Goal: Information Seeking & Learning: Understand process/instructions

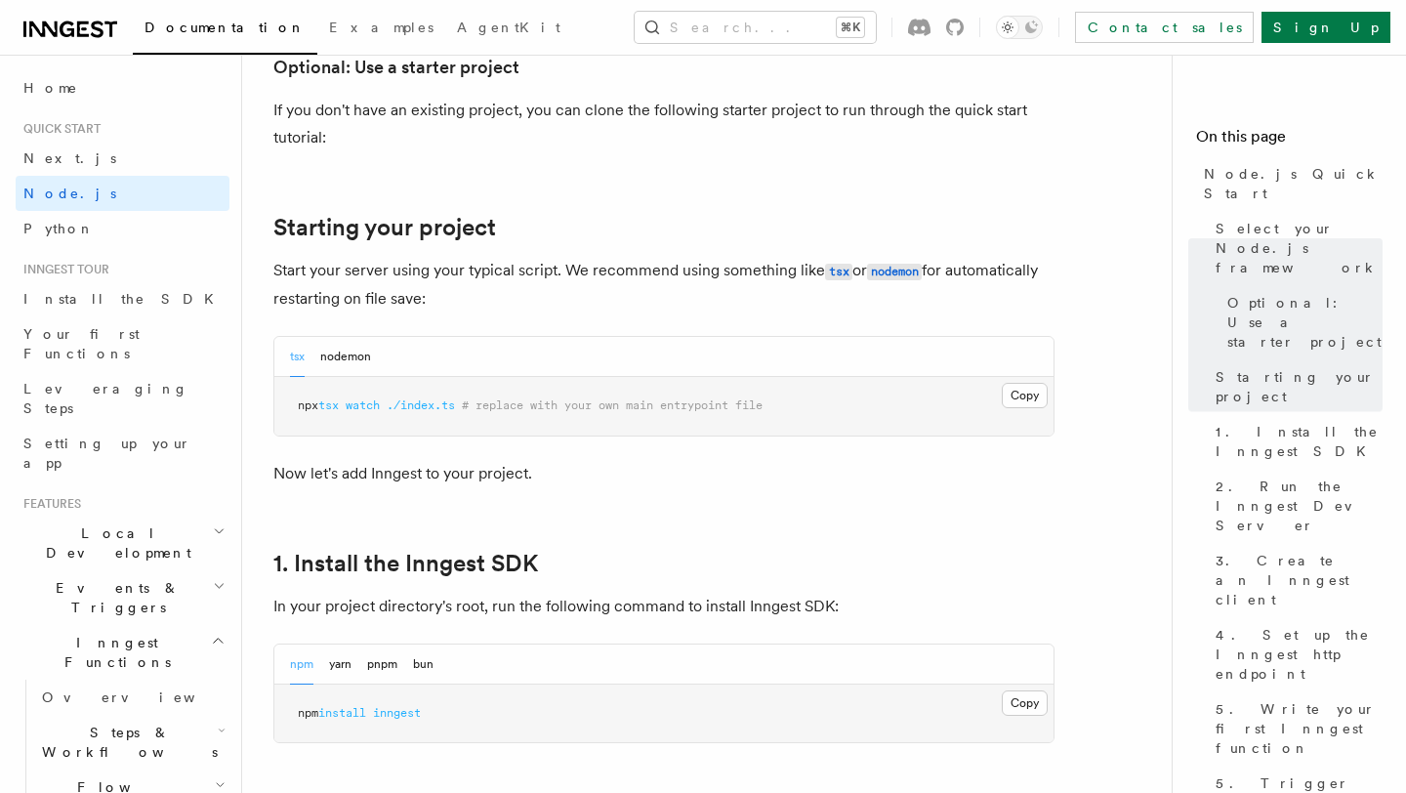
scroll to position [844, 0]
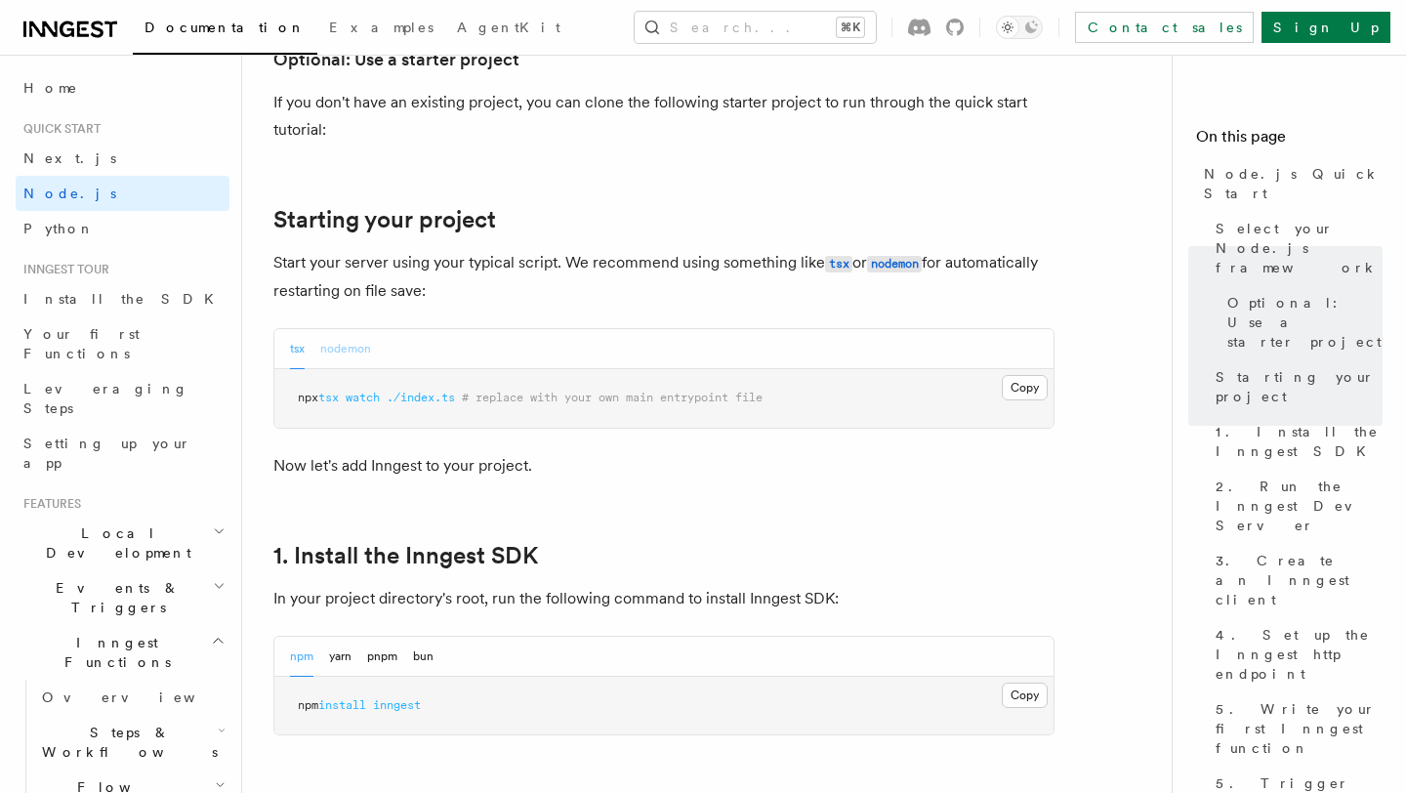
click at [346, 329] on button "nodemon" at bounding box center [345, 349] width 51 height 40
click at [298, 329] on button "tsx" at bounding box center [297, 349] width 15 height 40
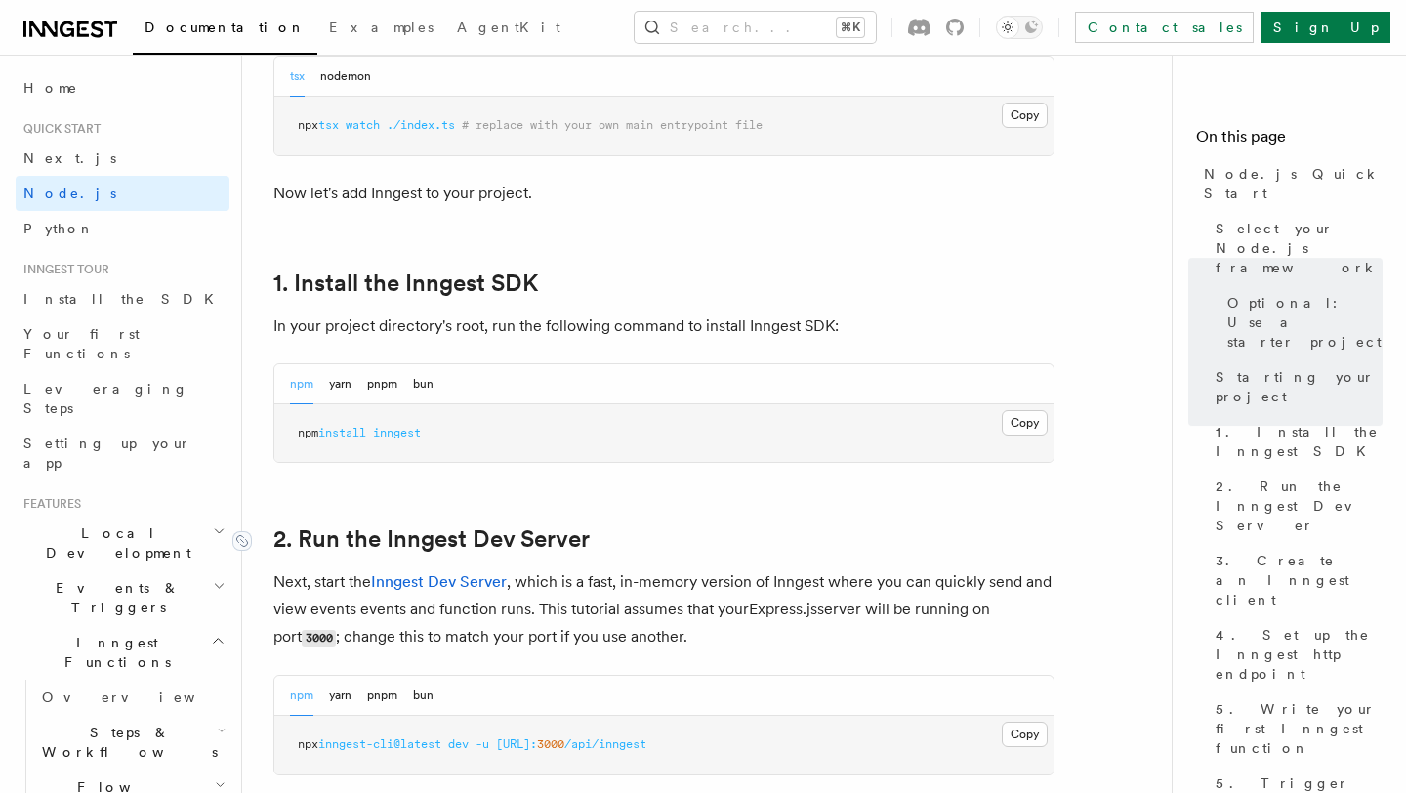
scroll to position [1204, 0]
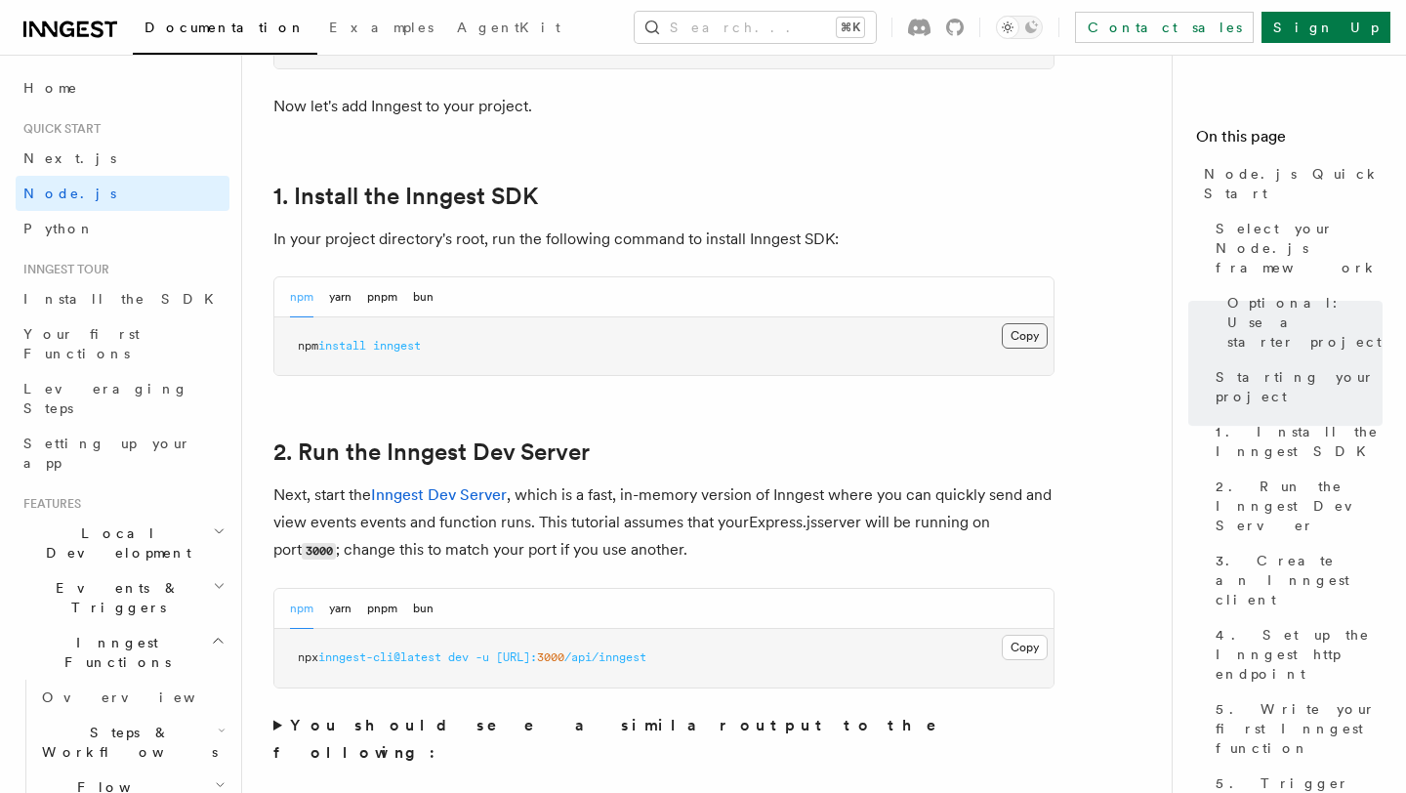
click at [1013, 323] on button "Copy Copied" at bounding box center [1025, 335] width 46 height 25
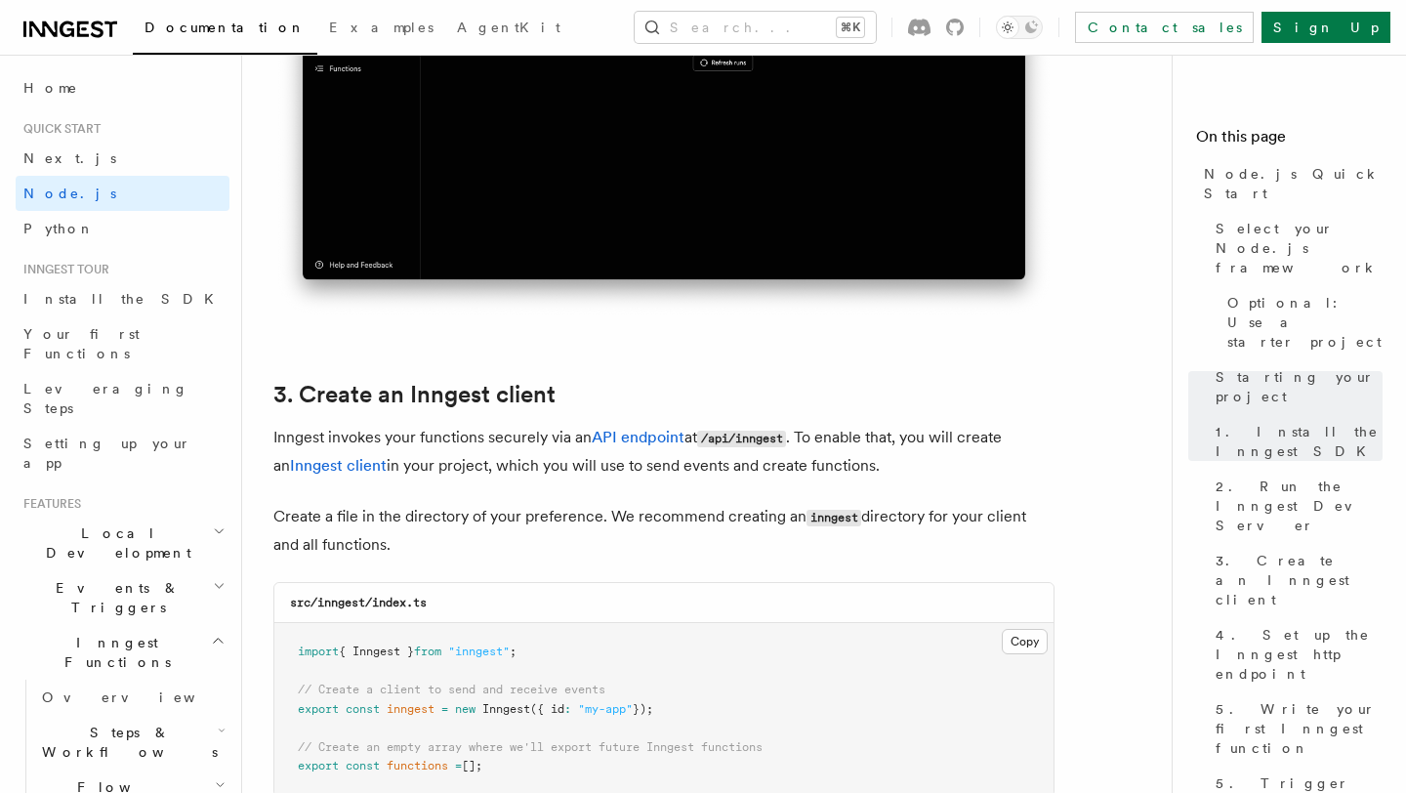
scroll to position [2263, 0]
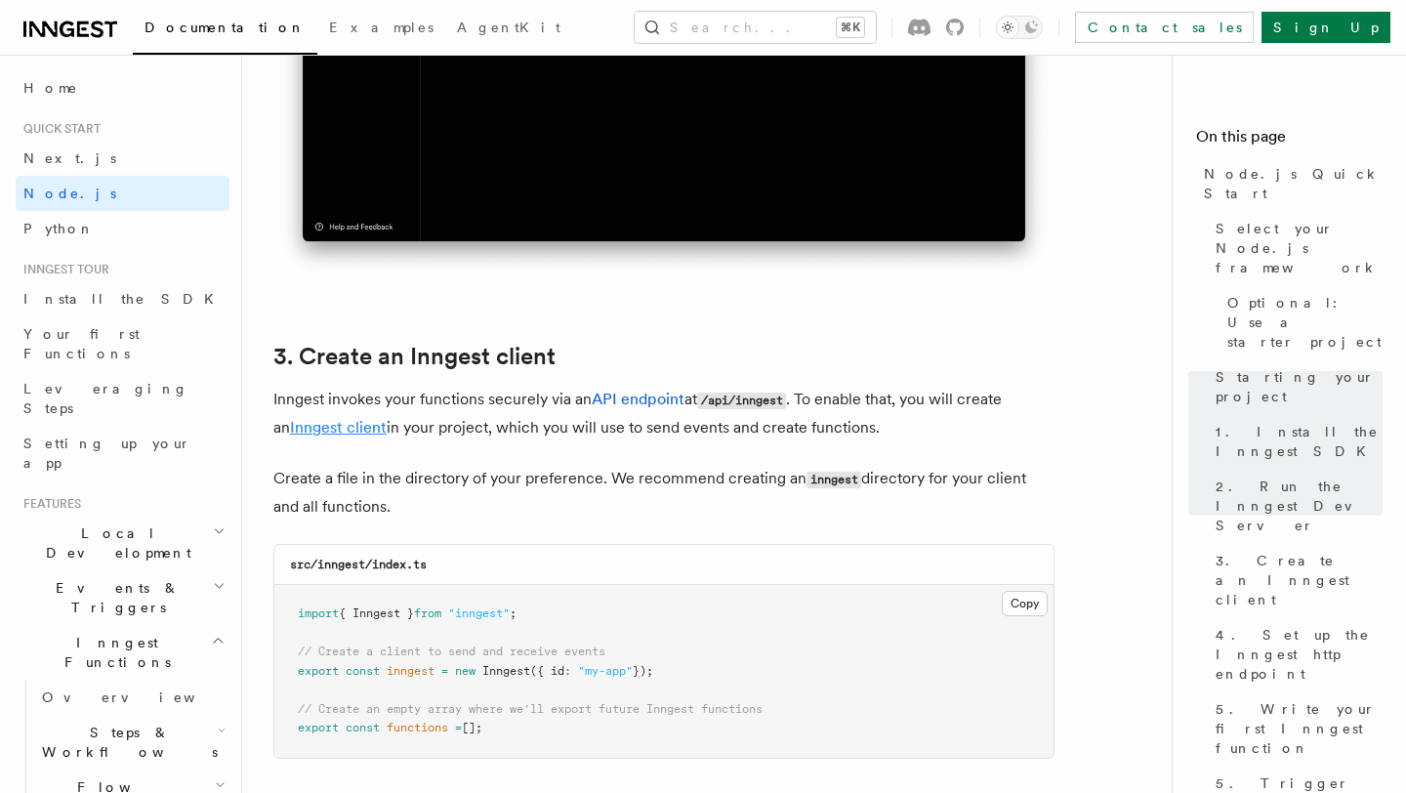
click at [331, 418] on link "Inngest client" at bounding box center [338, 427] width 97 height 19
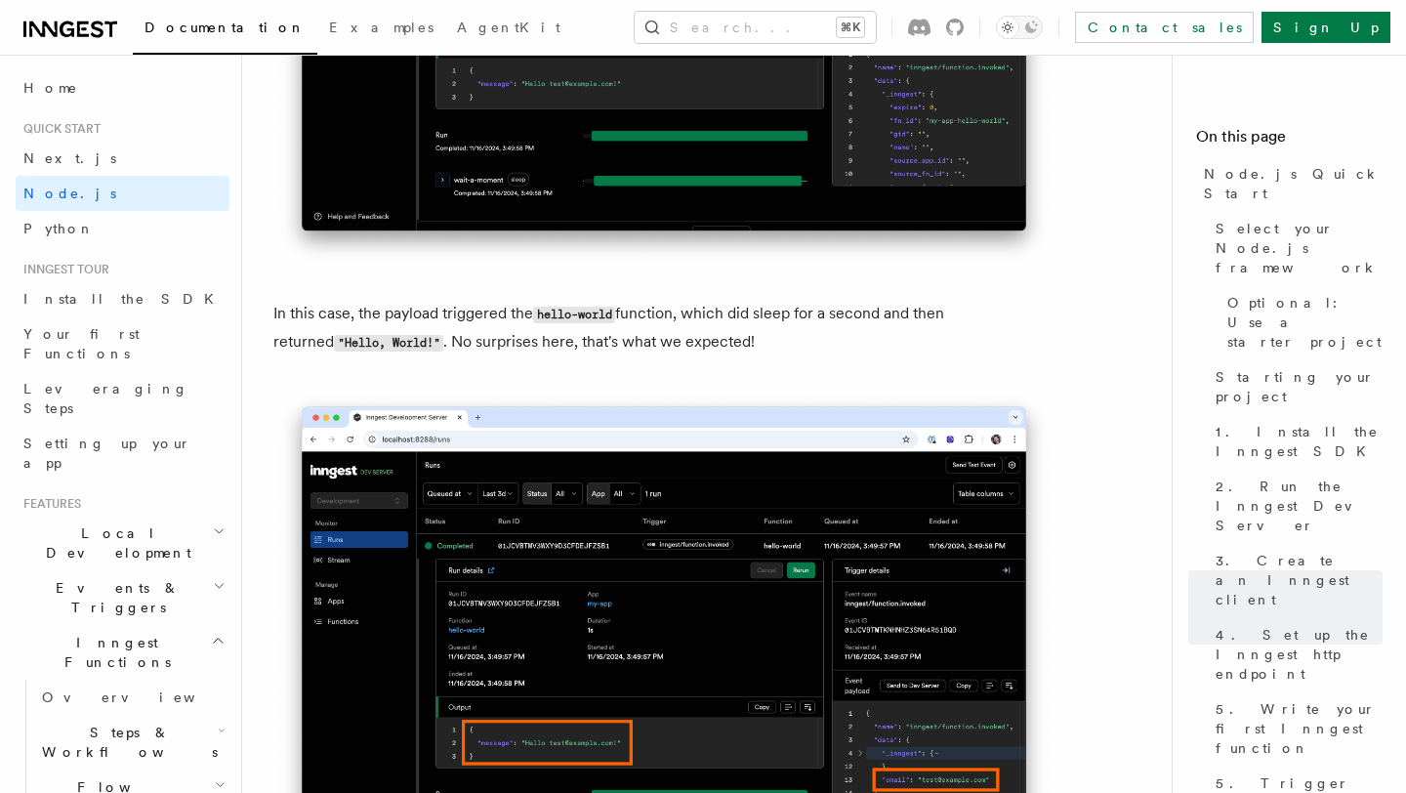
scroll to position [7808, 0]
